Goal: Task Accomplishment & Management: Use online tool/utility

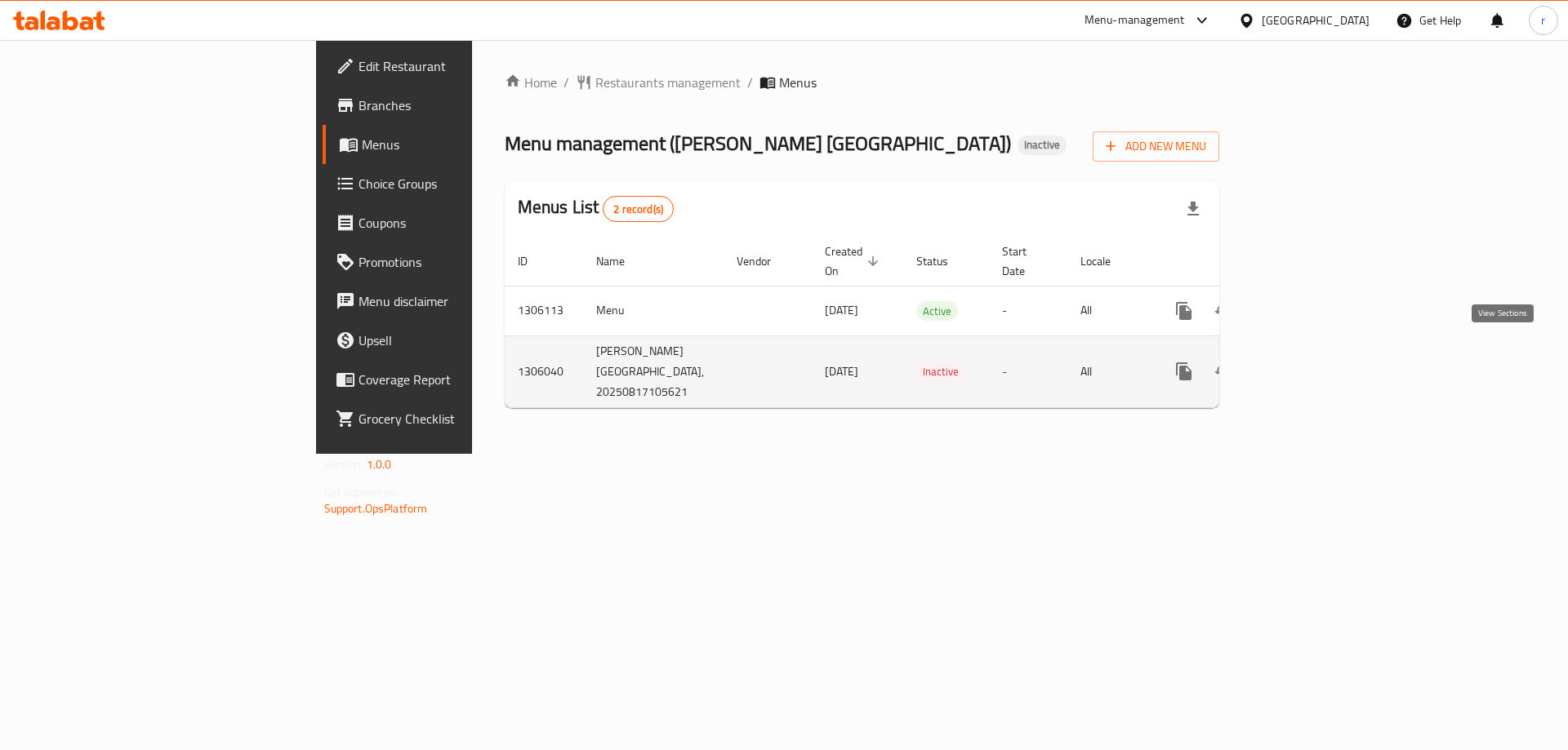
click at [1311, 361] on icon "enhanced table" at bounding box center [1301, 371] width 20 height 20
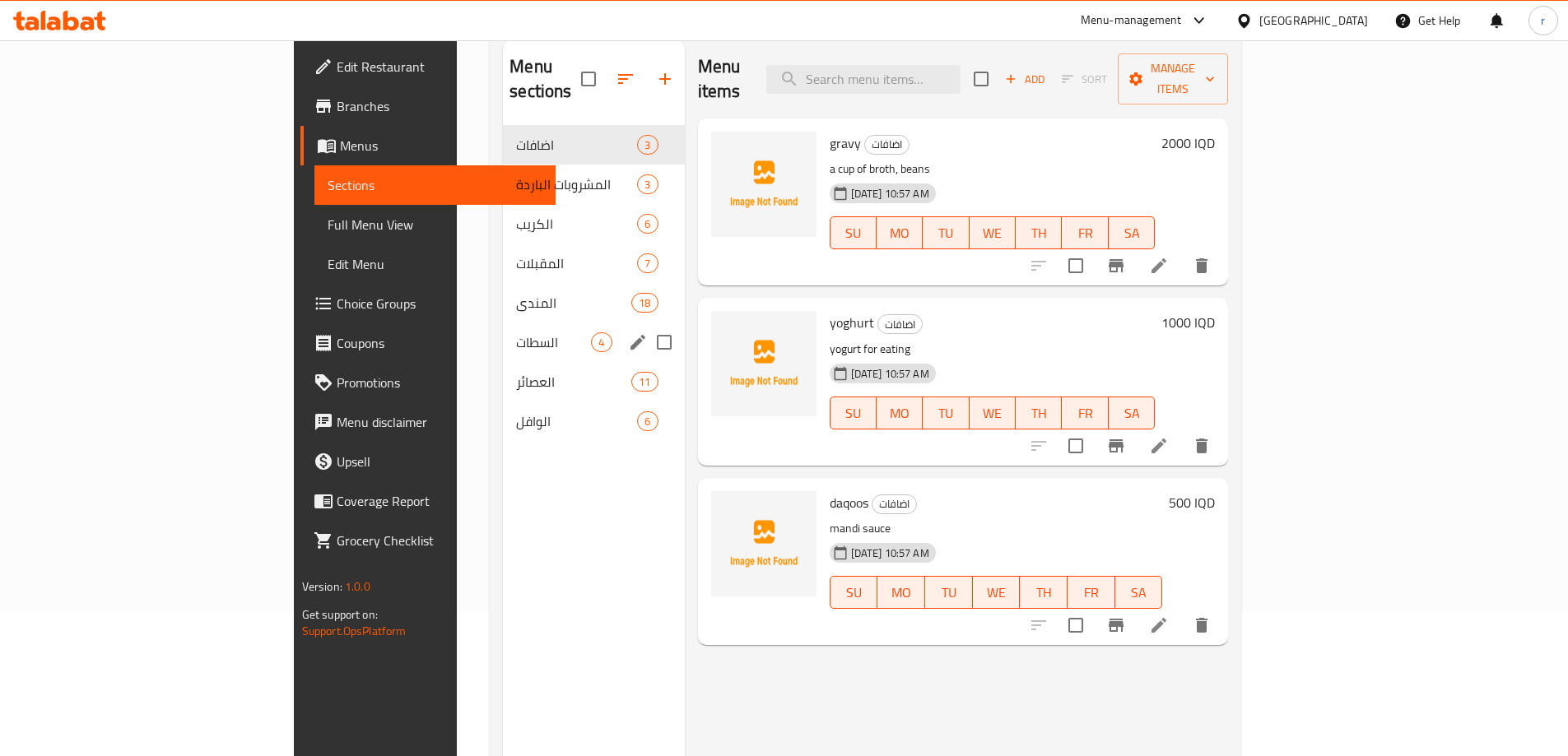
scroll to position [121, 0]
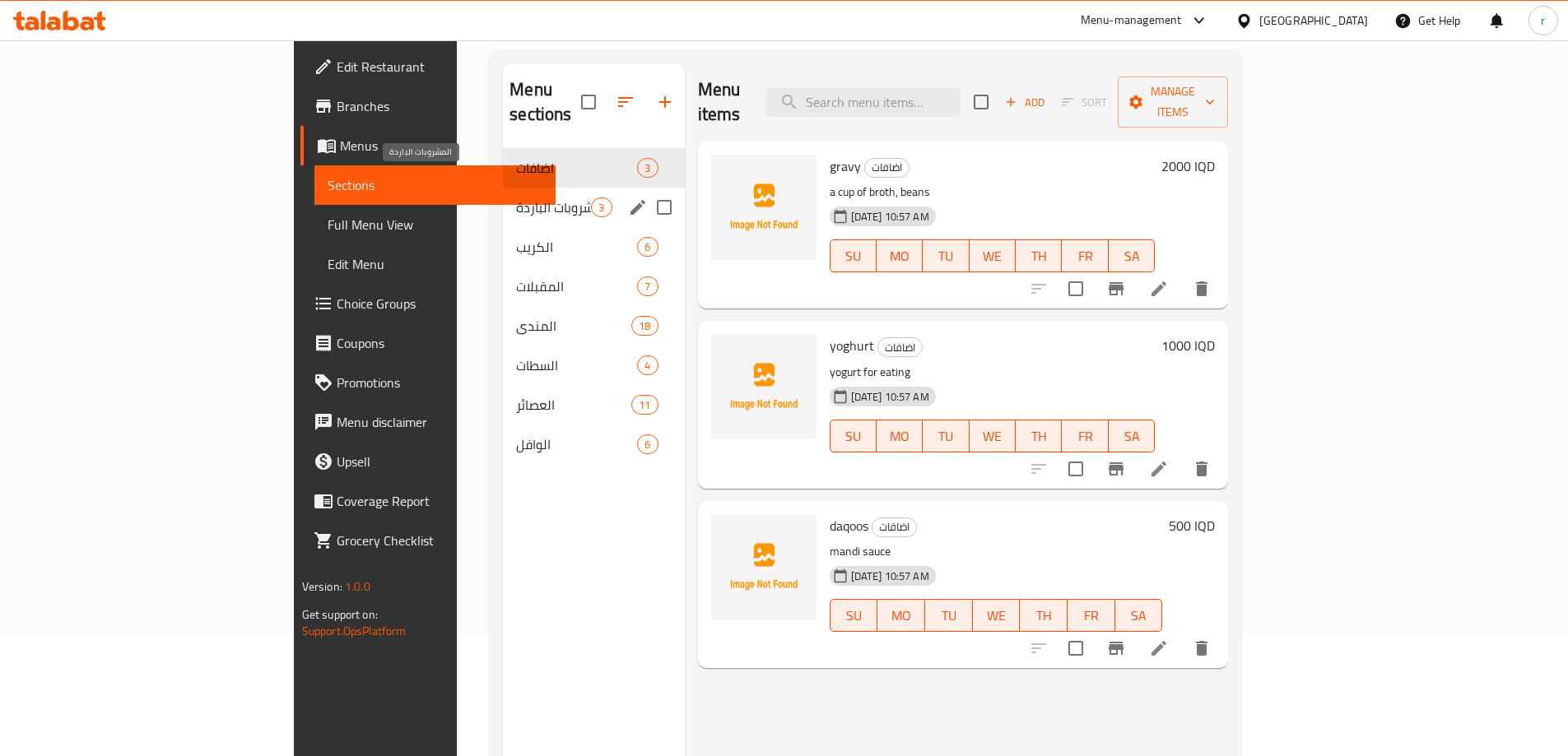
click at [516, 198] on span "المشروبات الباردة" at bounding box center [553, 207] width 75 height 20
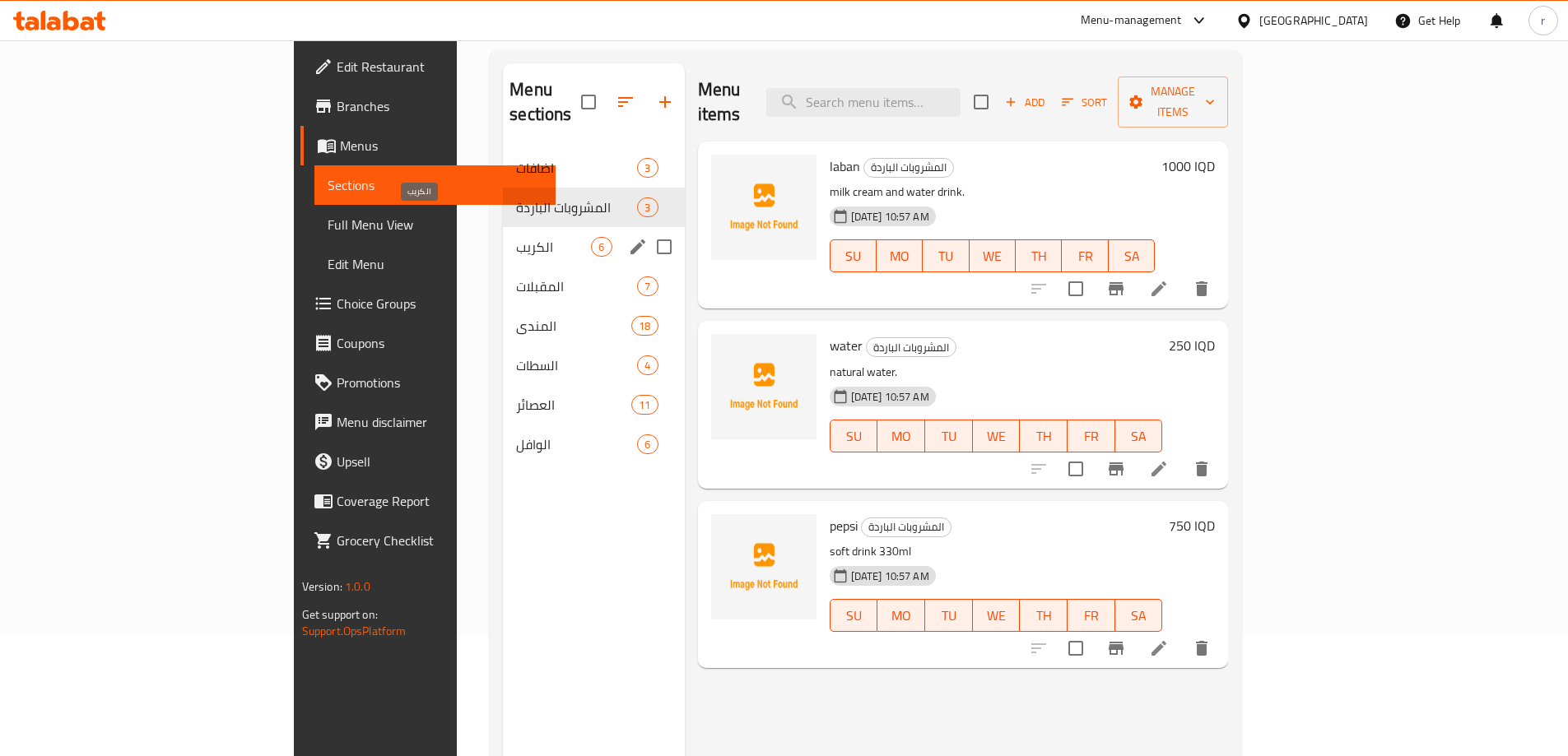
click at [516, 237] on span "الكريب" at bounding box center [553, 247] width 75 height 20
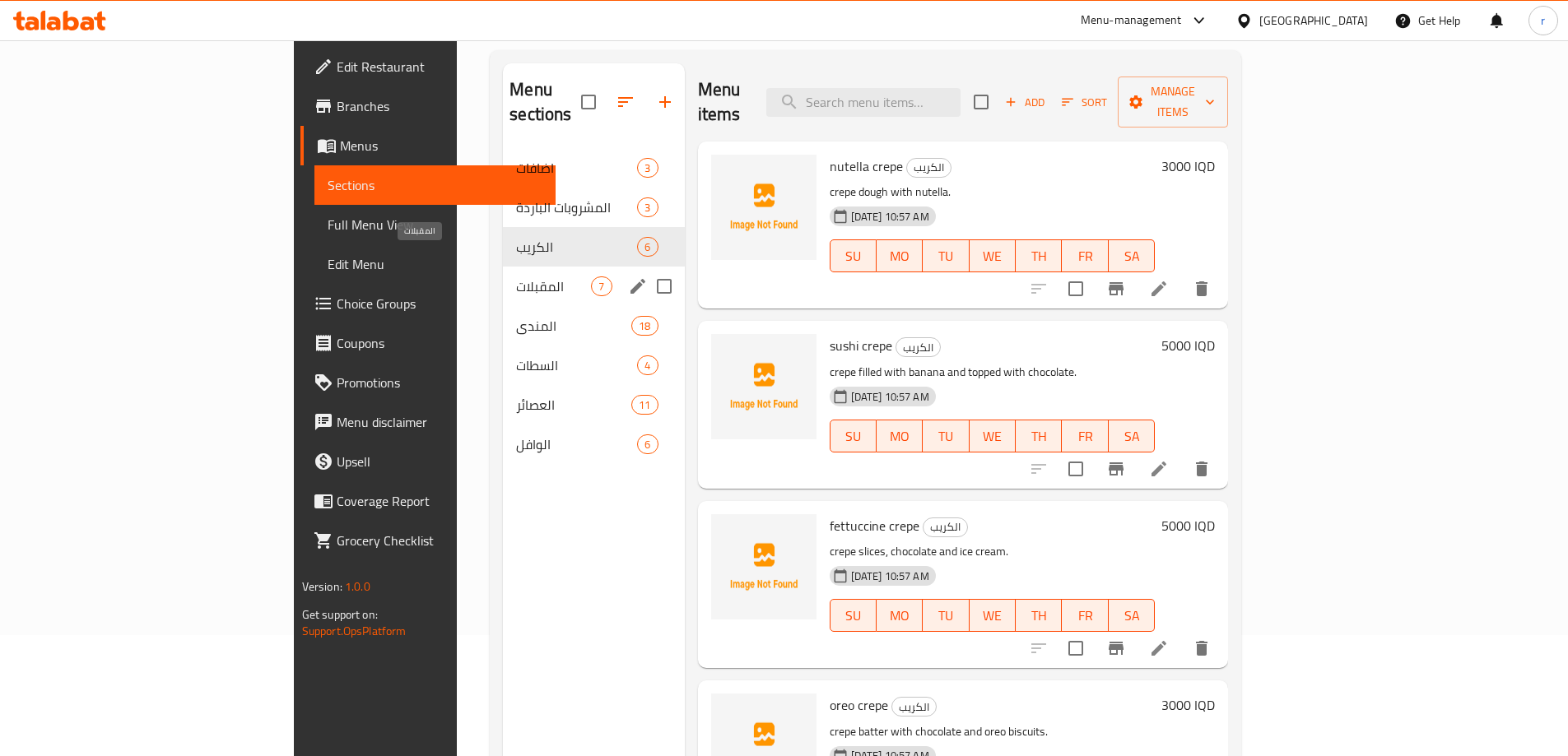
click at [516, 277] on span "المقبلات" at bounding box center [553, 286] width 75 height 20
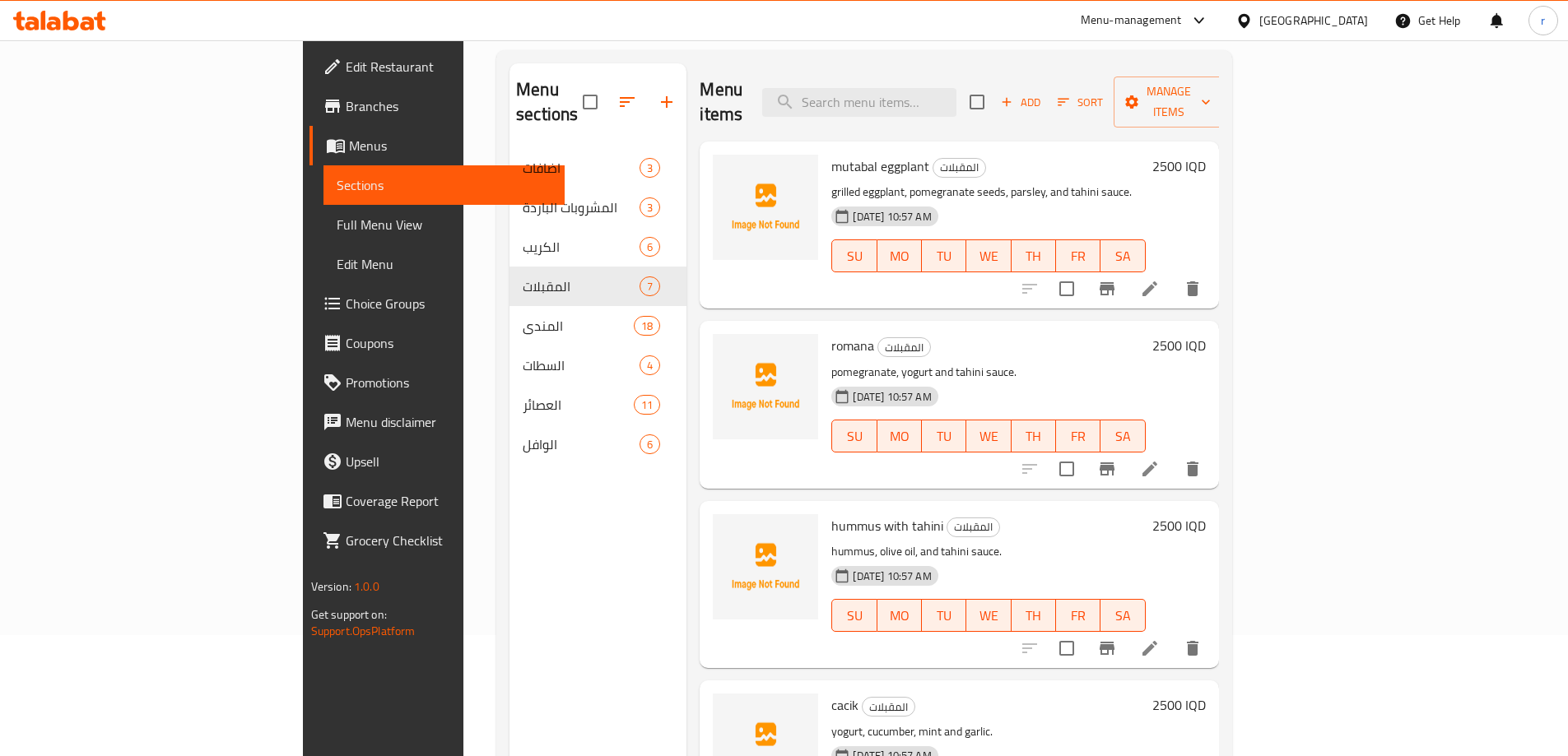
click at [349, 145] on span "Menus" at bounding box center [450, 145] width 203 height 20
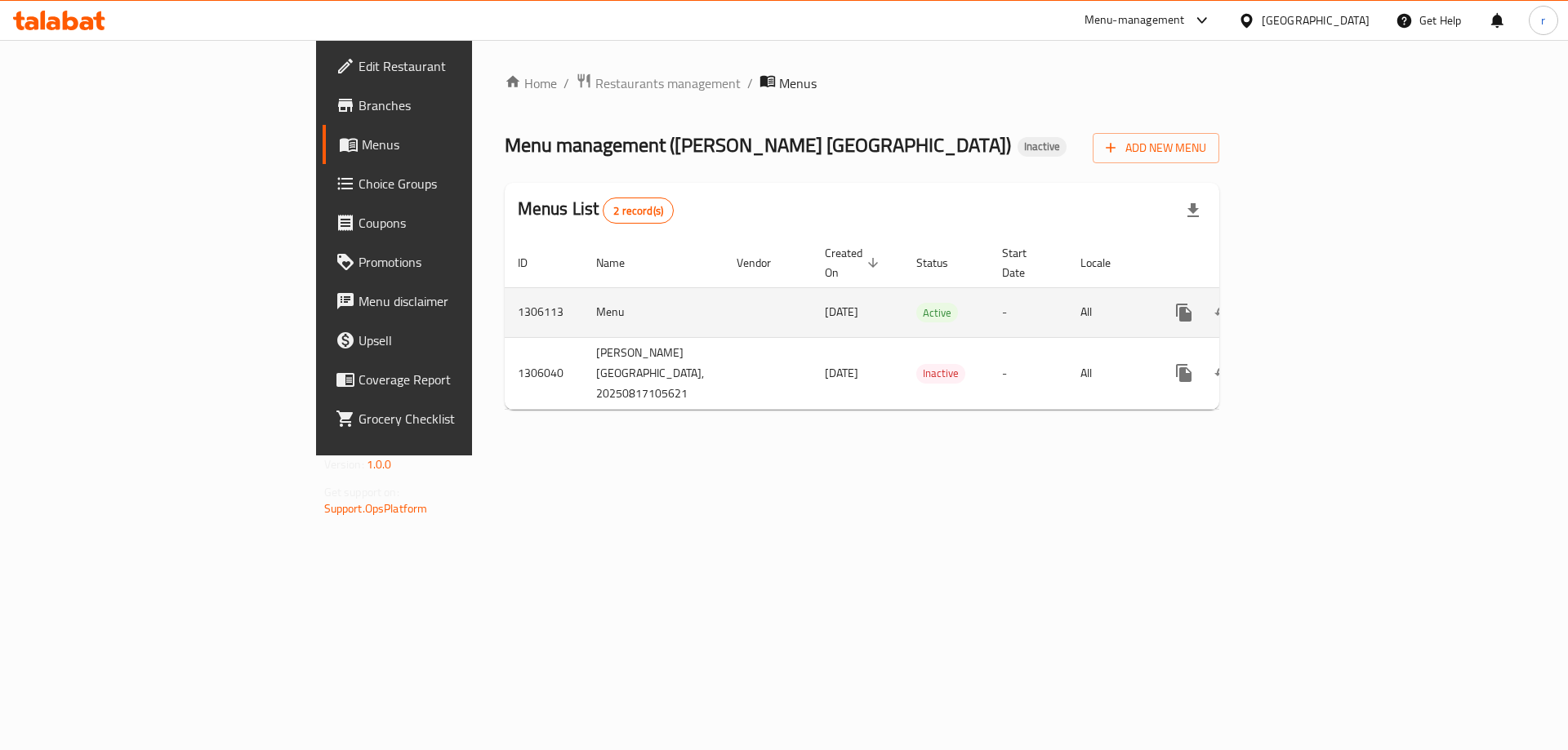
click at [1311, 303] on icon "enhanced table" at bounding box center [1301, 312] width 20 height 20
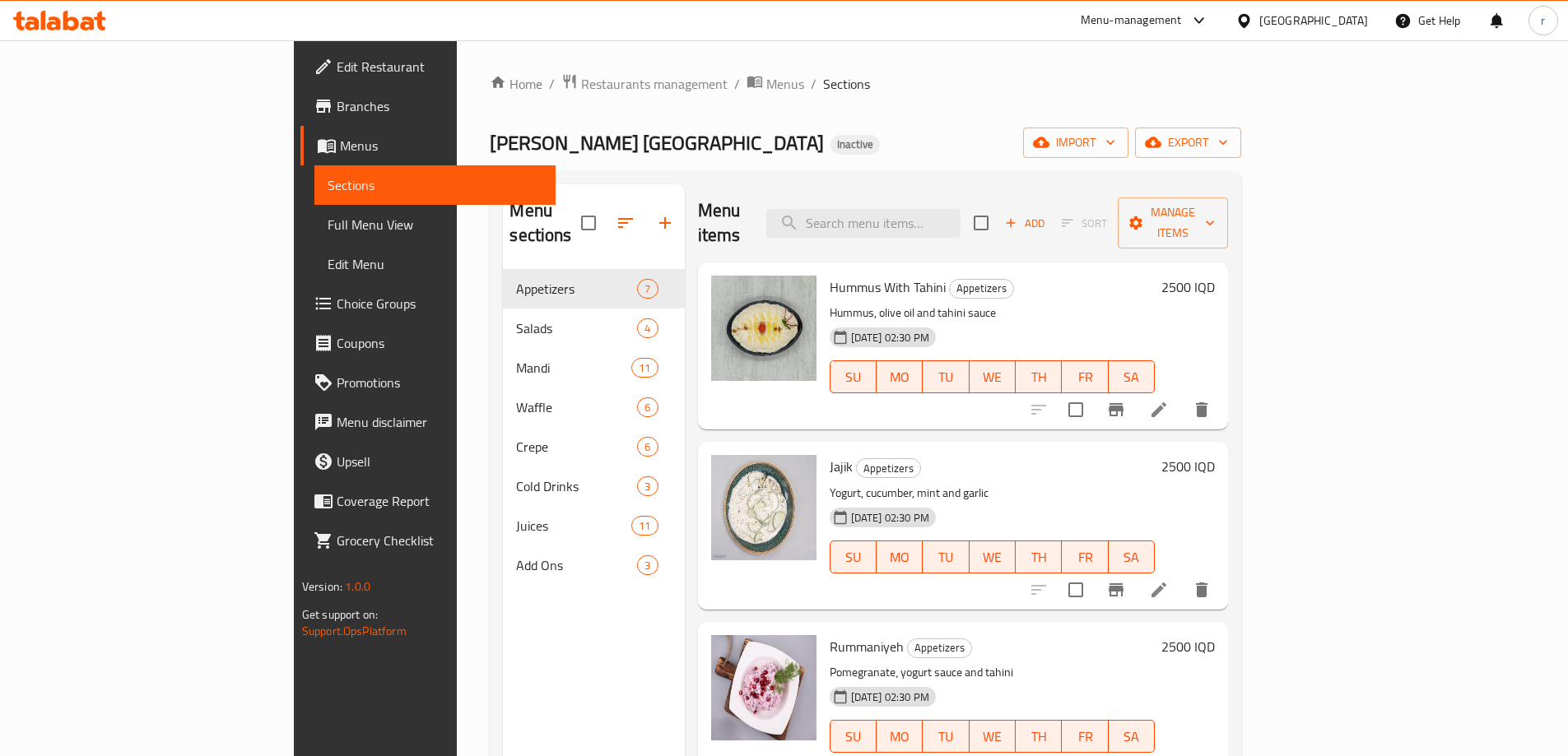
click at [328, 228] on span "Full Menu View" at bounding box center [435, 224] width 215 height 20
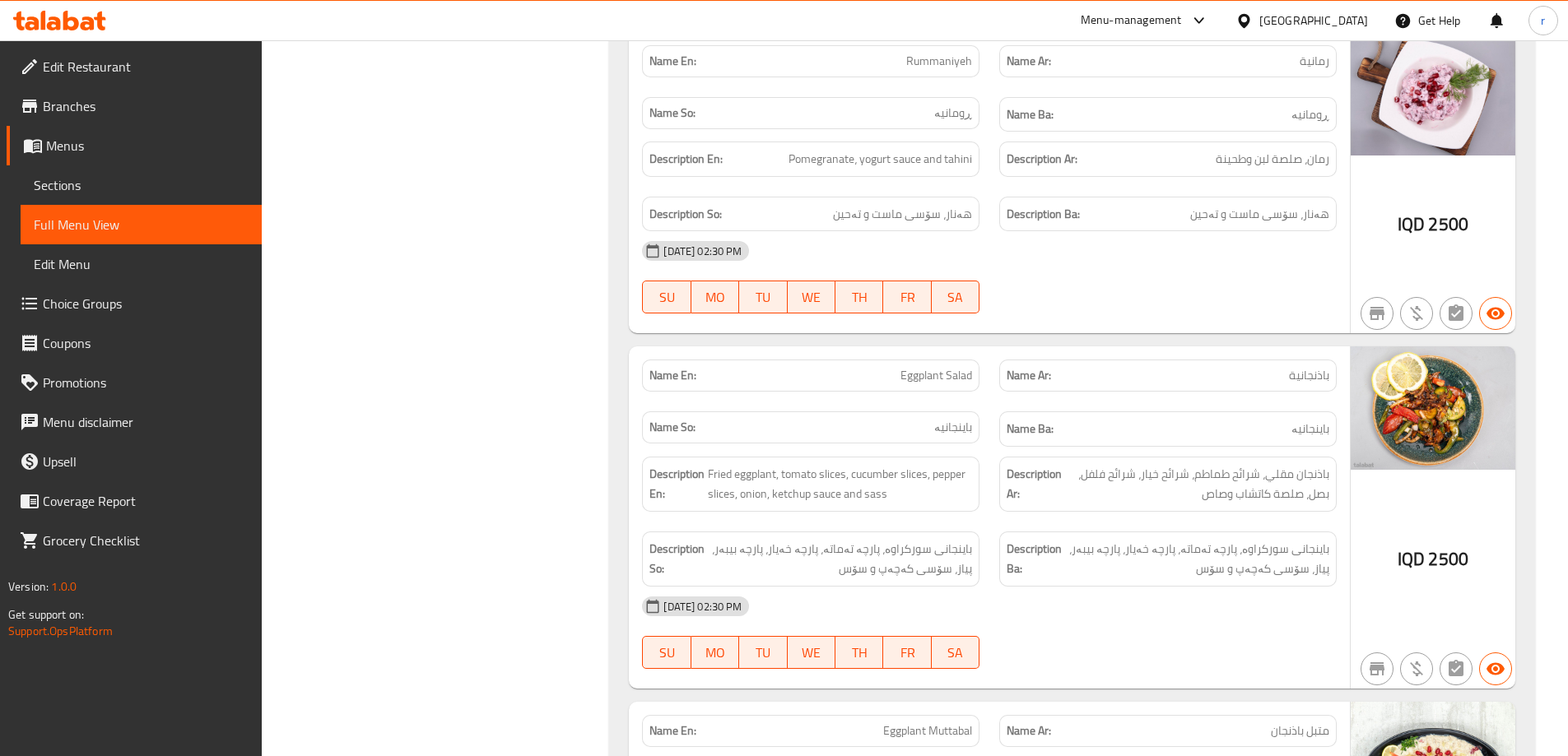
scroll to position [329, 0]
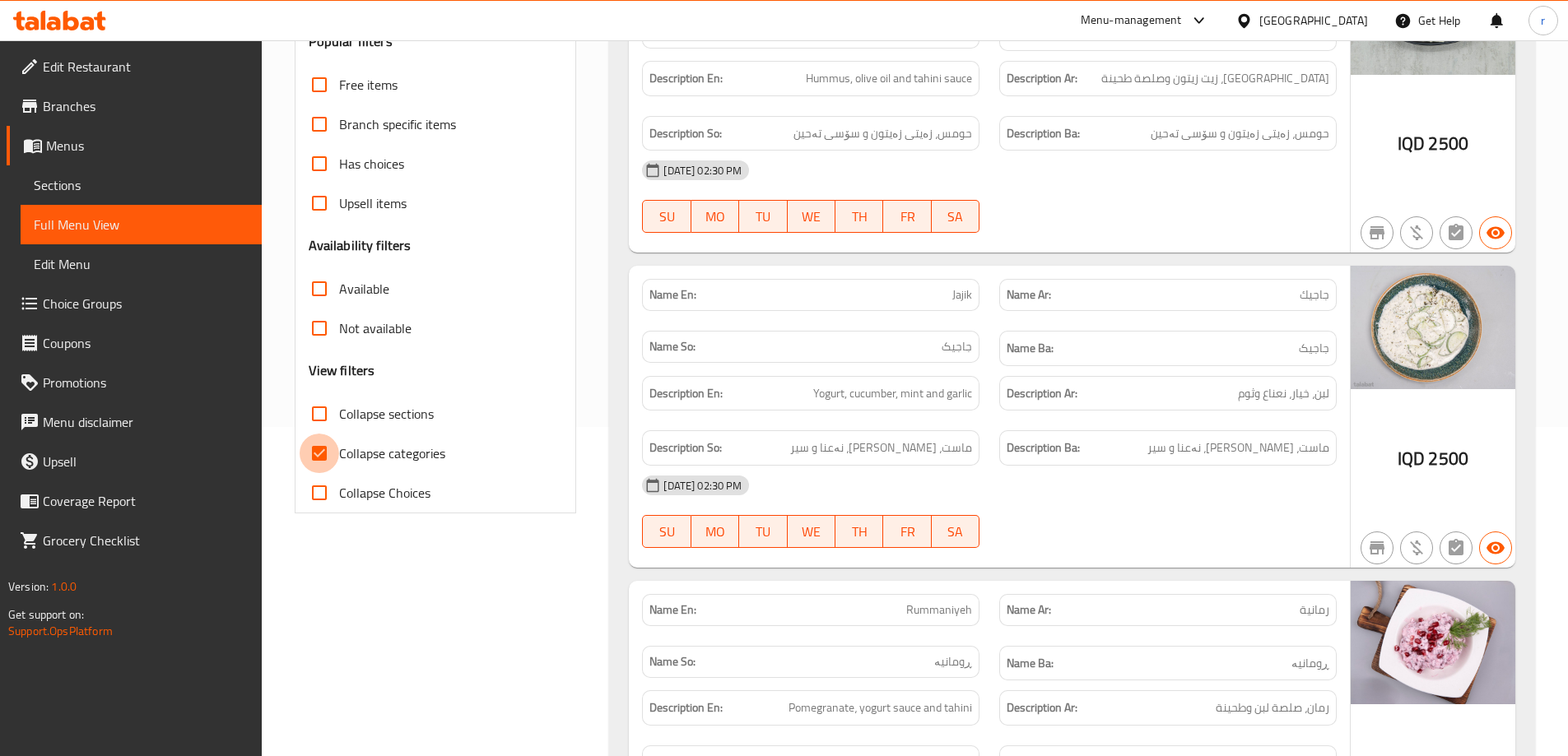
click at [324, 451] on input "Collapse categories" at bounding box center [320, 454] width 40 height 40
checkbox input "false"
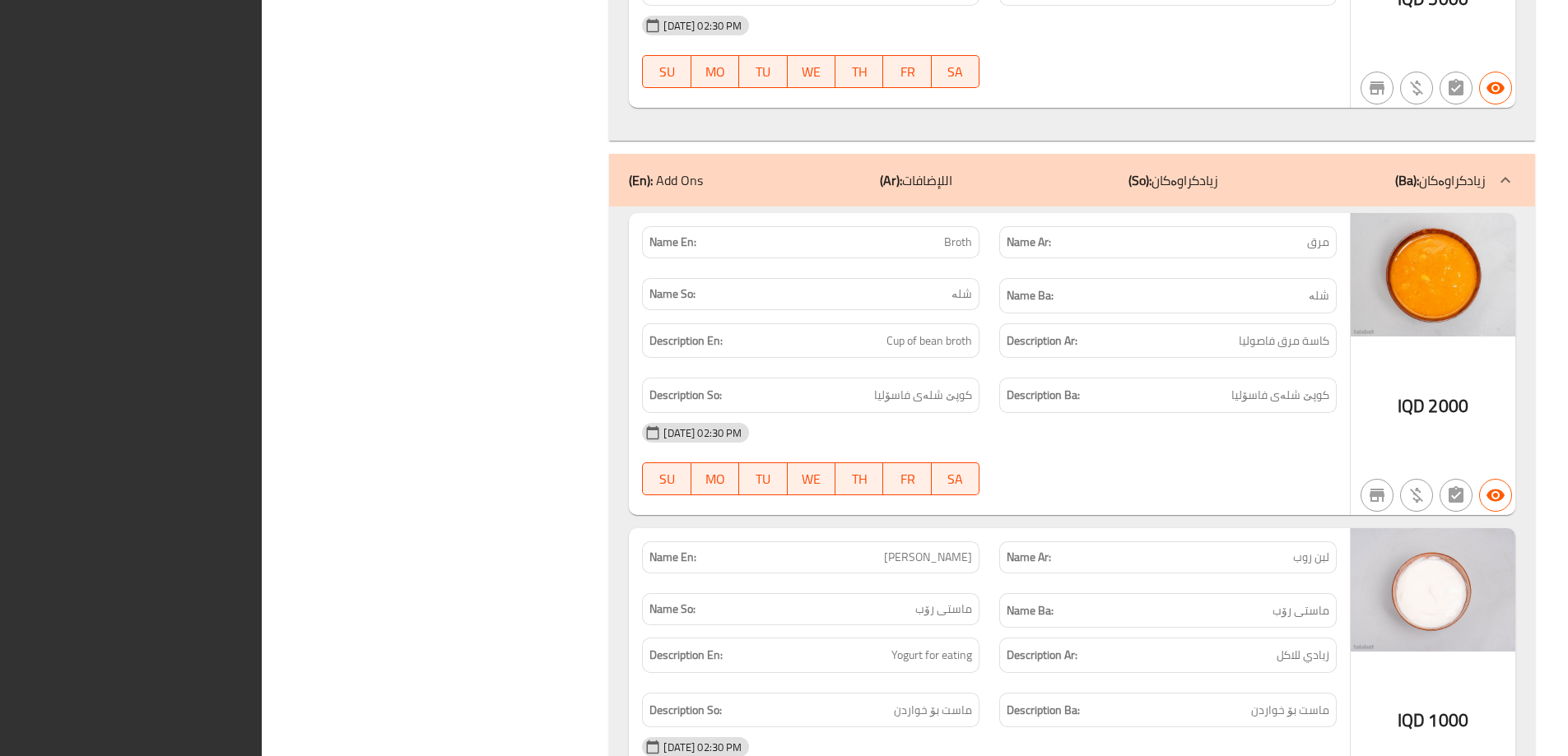
scroll to position [21658, 0]
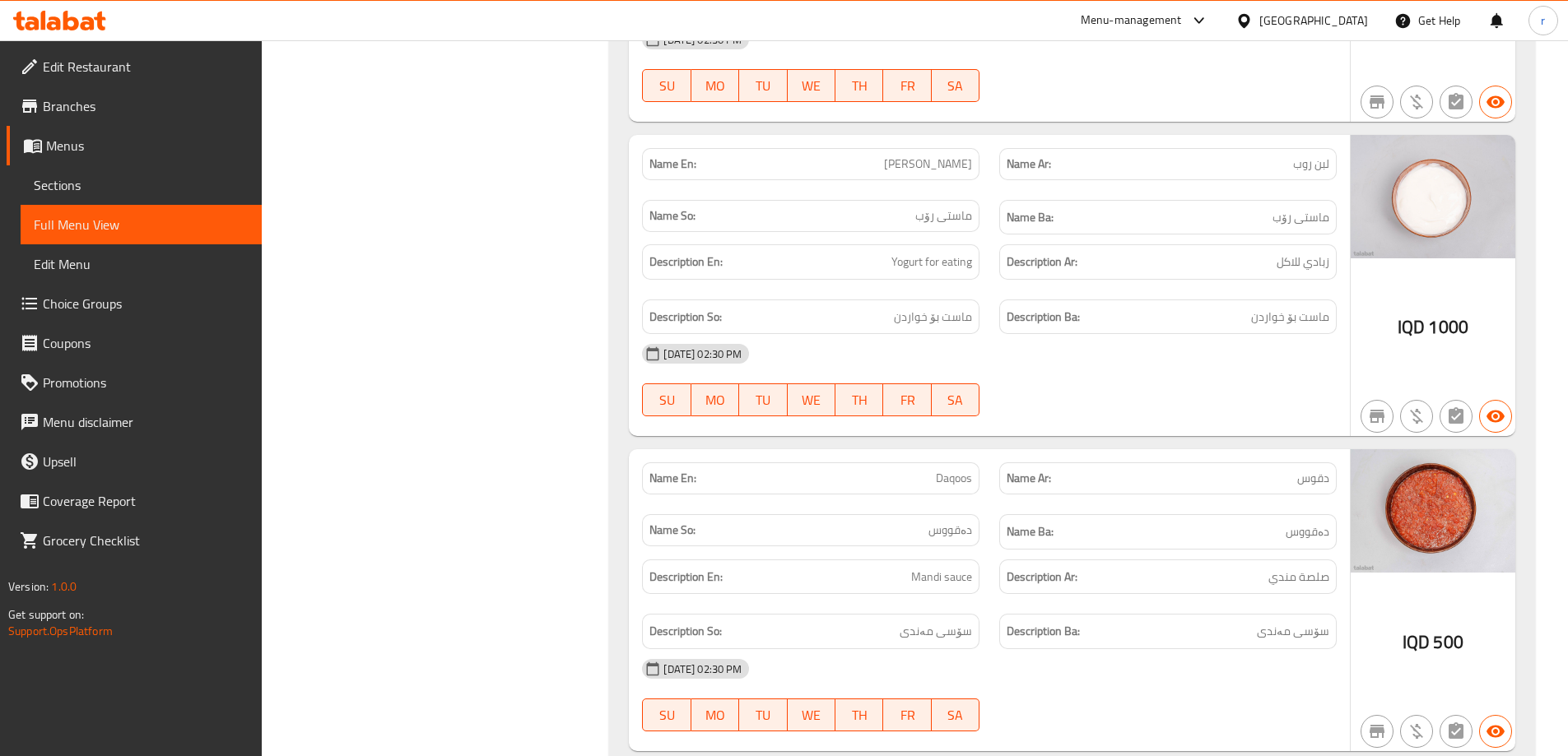
click at [145, 121] on link "Branches" at bounding box center [134, 107] width 255 height 40
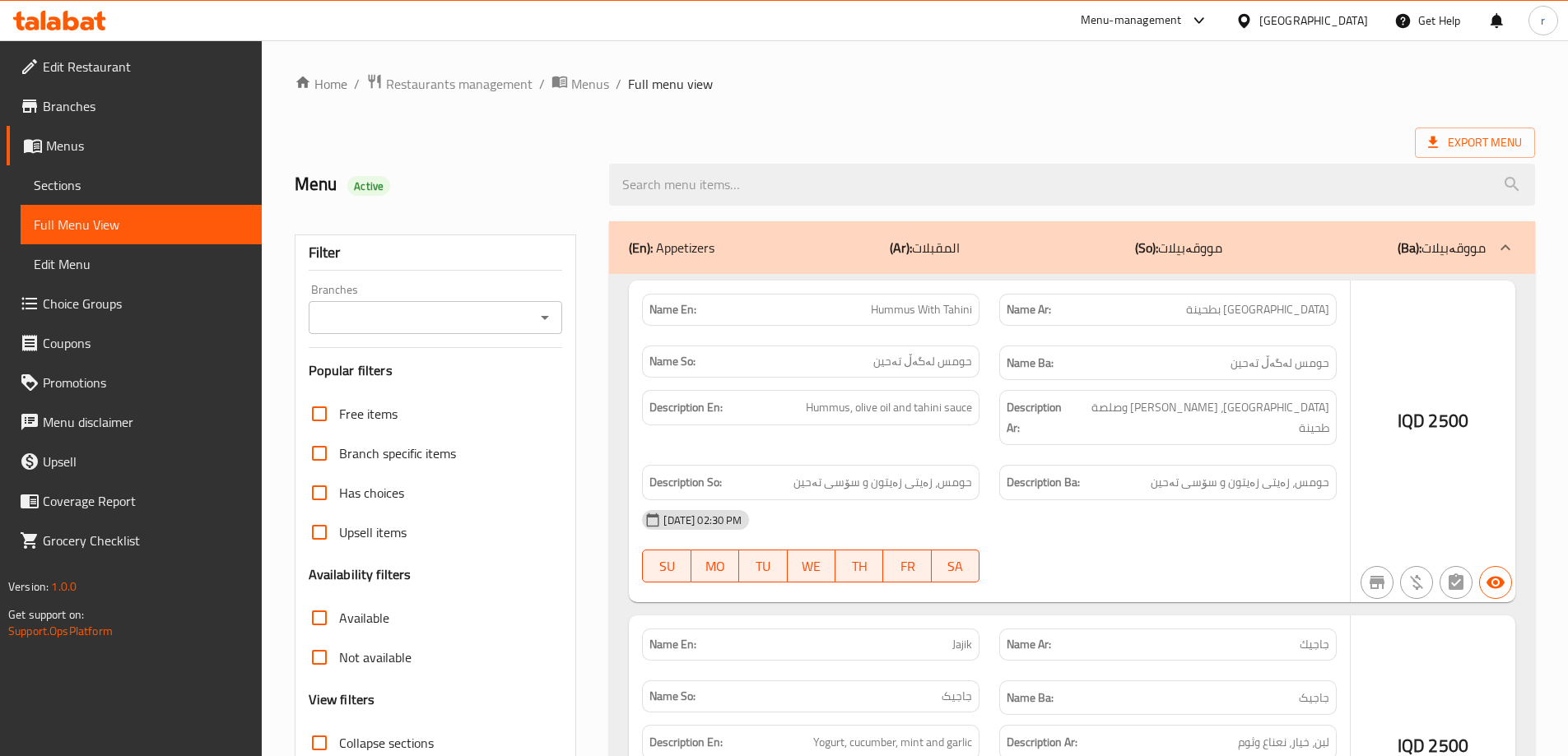
click at [80, 301] on div at bounding box center [784, 378] width 1568 height 756
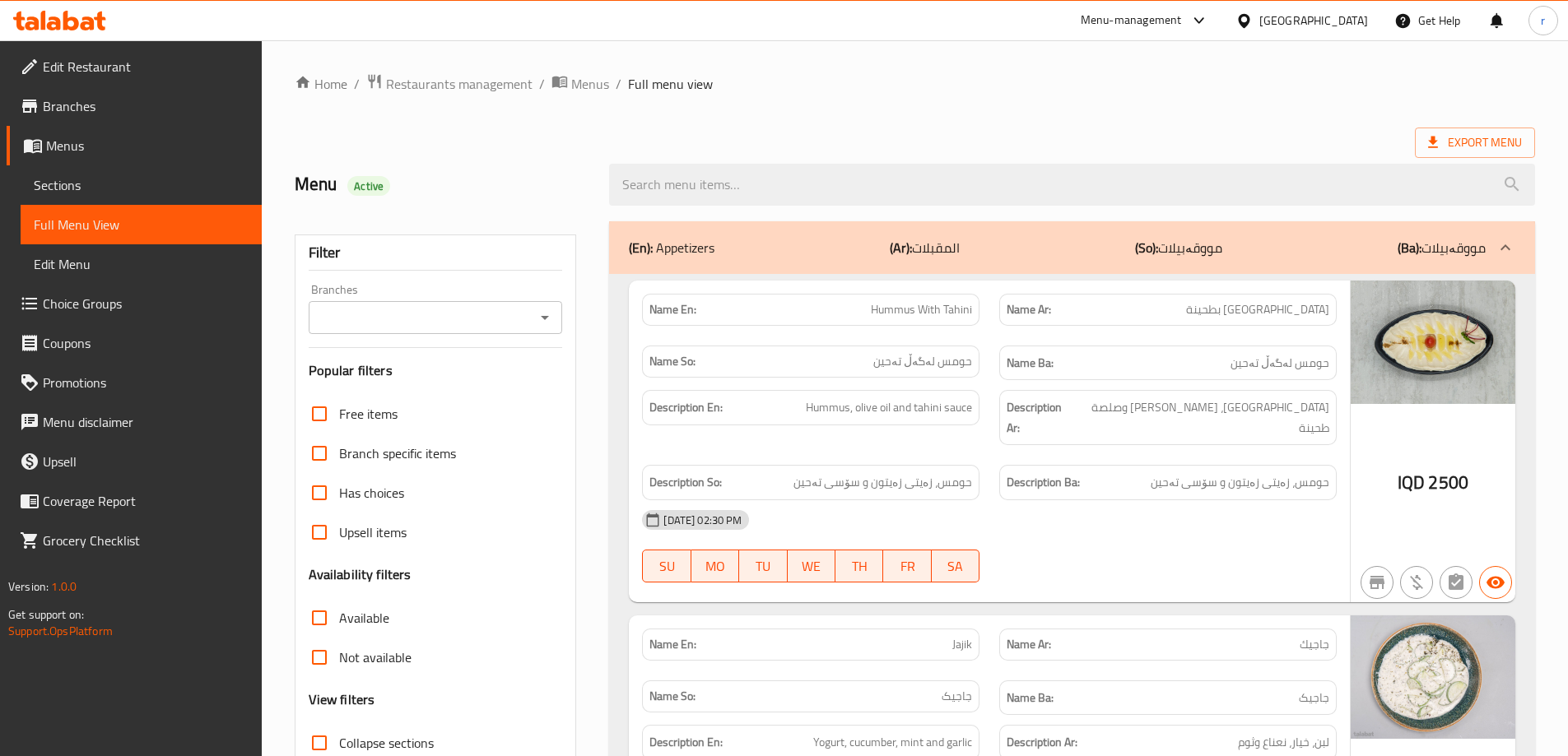
click at [80, 301] on span "Choice Groups" at bounding box center [145, 303] width 205 height 20
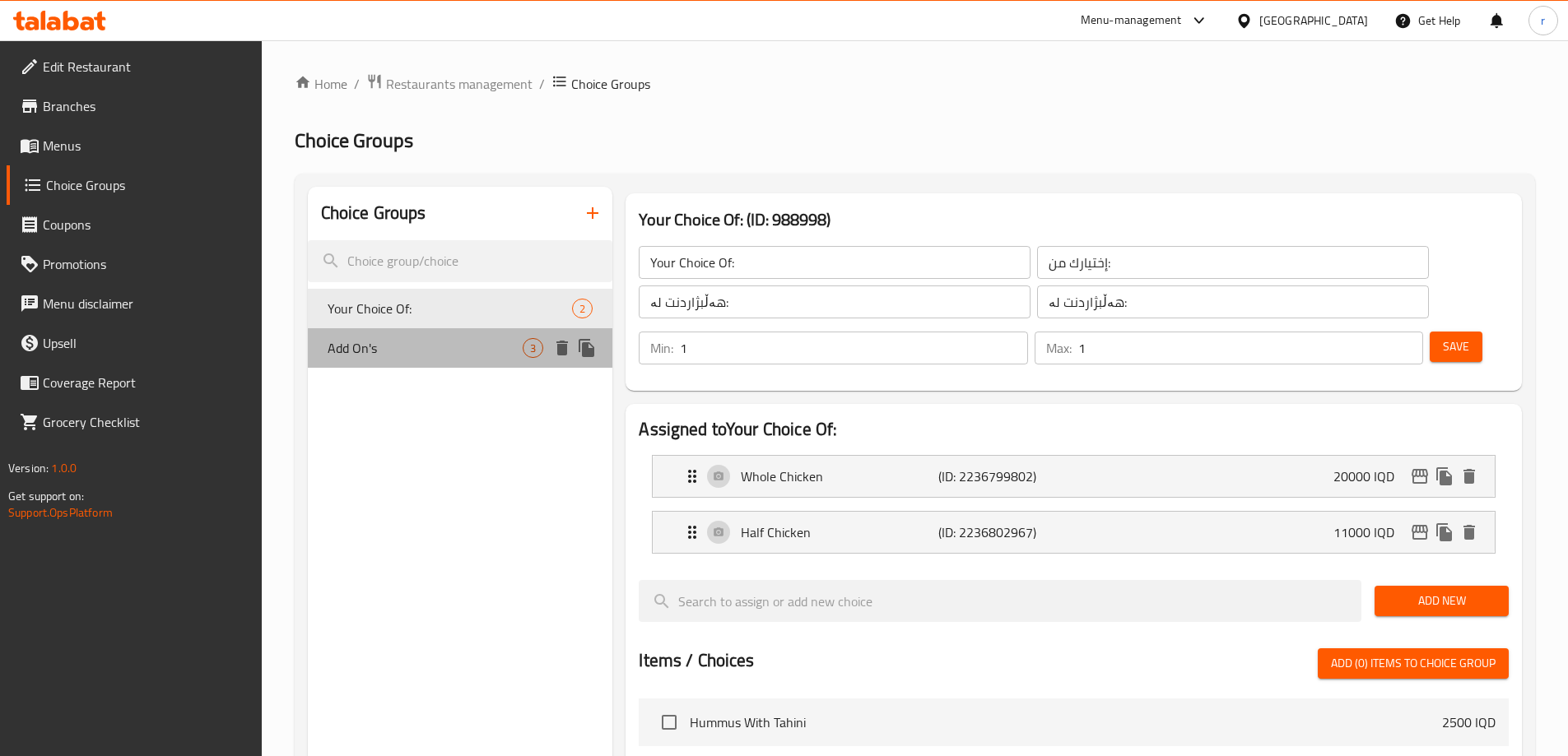
click at [391, 345] on span "Add On's" at bounding box center [426, 348] width 196 height 20
type input "Add On's"
type input "الإضافات:"
type input "زیادە:"
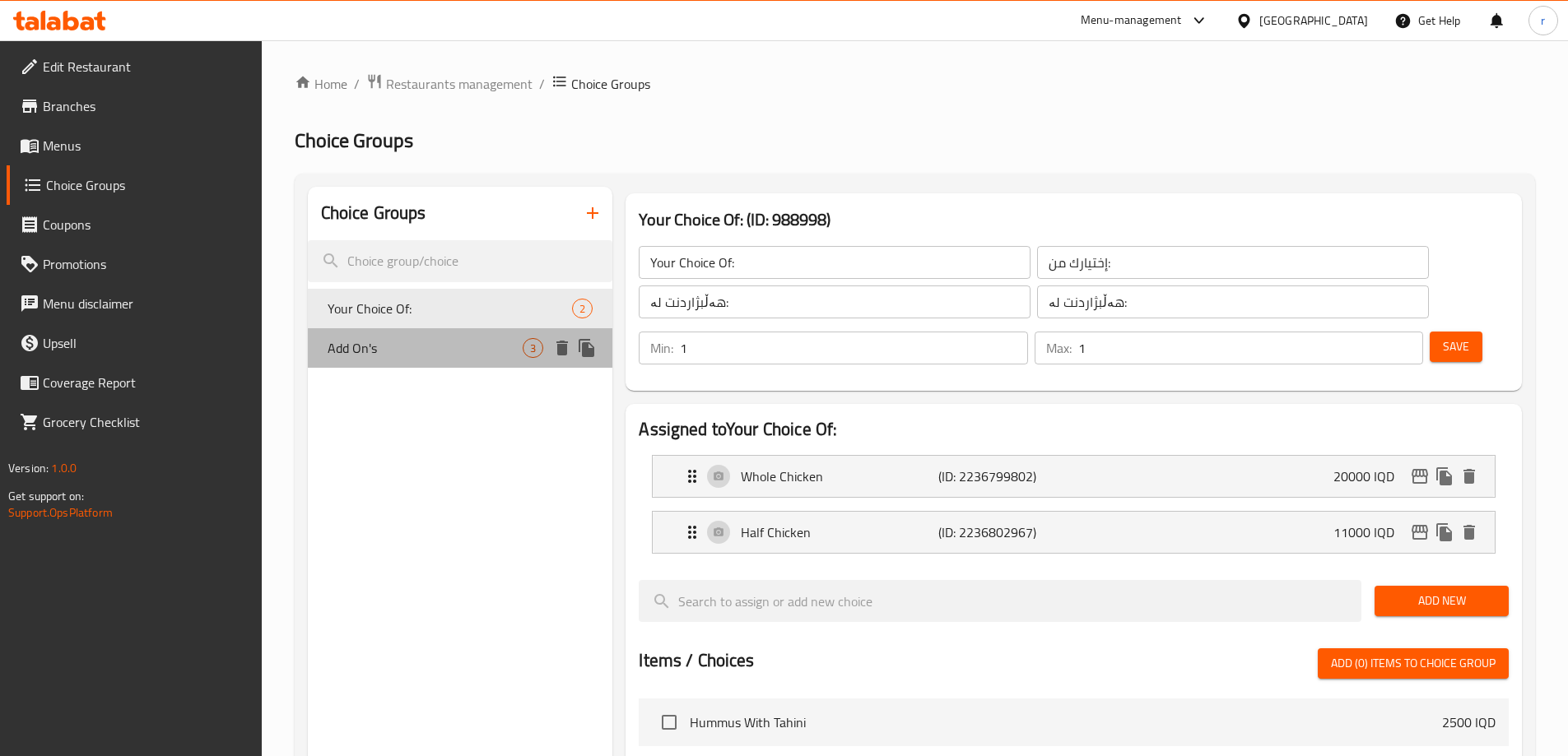
type input "0"
